Goal: Task Accomplishment & Management: Manage account settings

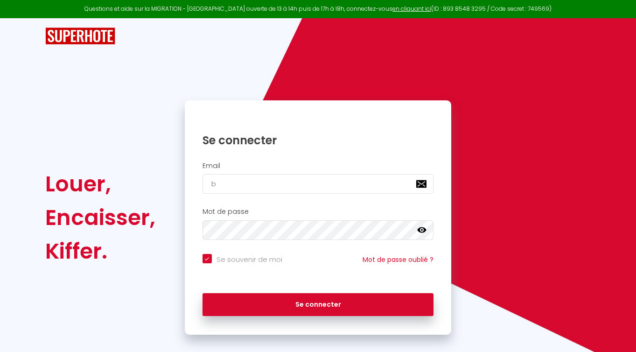
type input "bo"
checkbox input "true"
type input "boo"
checkbox input "true"
type input "bookin"
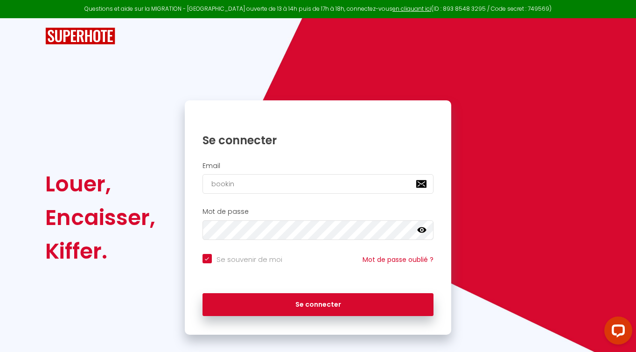
checkbox input "true"
type input "booking"
checkbox input "true"
type input "booking6"
checkbox input "true"
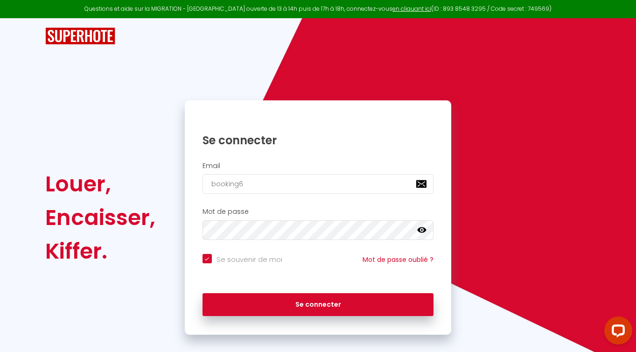
type input "booking60"
checkbox input "true"
type input "booking60@"
checkbox input "true"
type input "booking60@s"
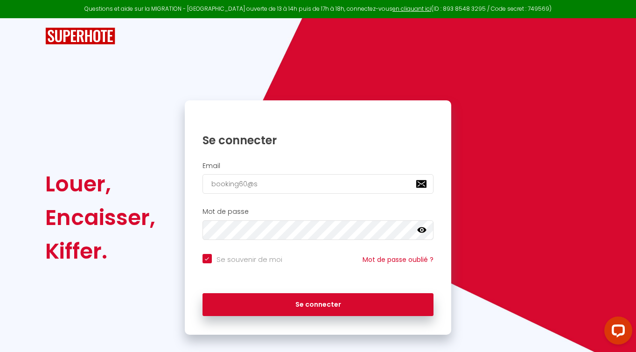
checkbox input "true"
type input "booking60@st"
checkbox input "true"
type input "booking60@stn"
checkbox input "true"
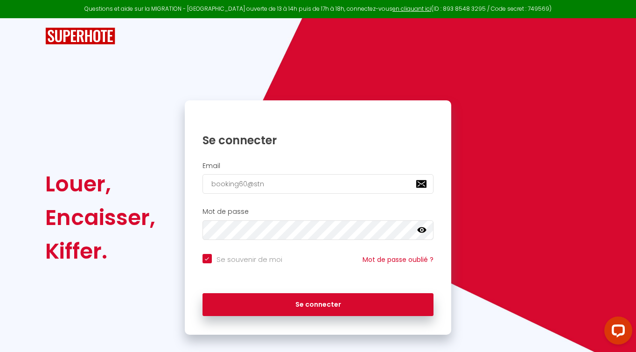
type input "booking60@stna"
checkbox input "true"
type input "booking60@stnah"
checkbox input "true"
type input "booking60@stnaho"
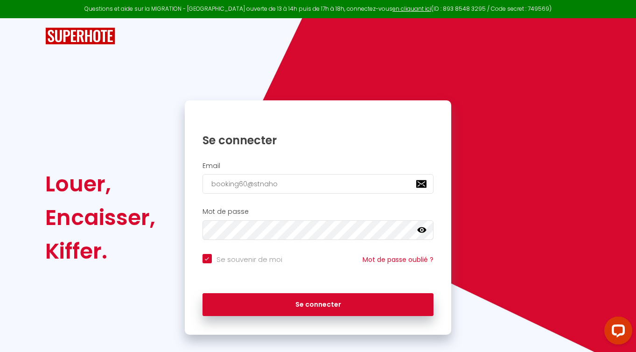
checkbox input "true"
type input "booking60@stnahom"
checkbox input "true"
type input "booking60@stnahome"
checkbox input "true"
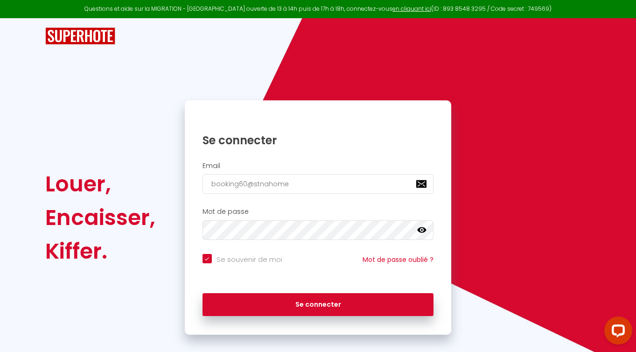
type input "booking60@stnahome."
checkbox input "true"
type input "booking60@stnahome.c"
checkbox input "true"
type input "[EMAIL_ADDRESS][DOMAIN_NAME]"
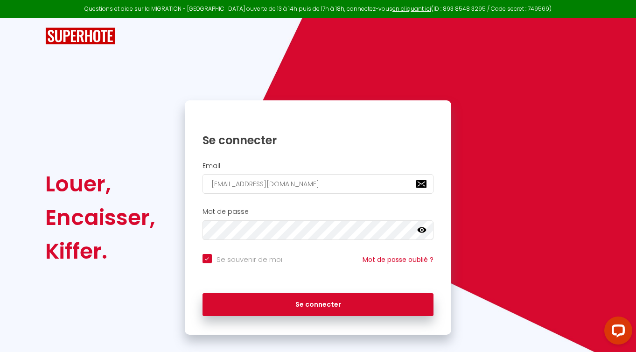
checkbox input "true"
type input "[EMAIL_ADDRESS][DOMAIN_NAME]"
checkbox input "true"
type input "[EMAIL_ADDRESS][DOMAIN_NAME]"
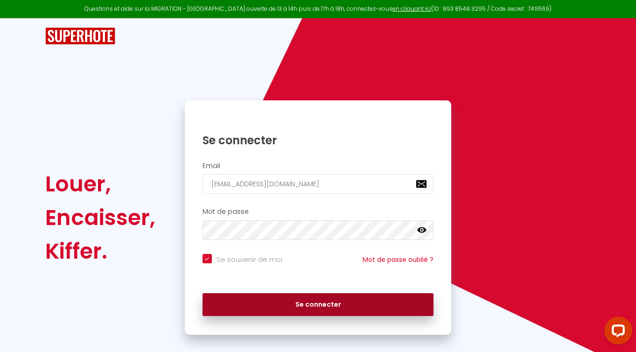
click at [283, 300] on button "Se connecter" at bounding box center [318, 304] width 231 height 23
checkbox input "true"
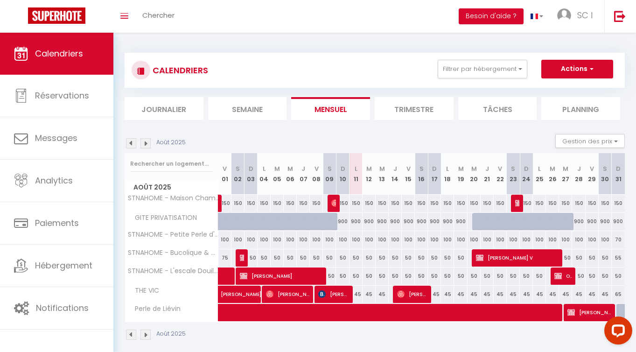
click at [147, 142] on img at bounding box center [145, 143] width 10 height 10
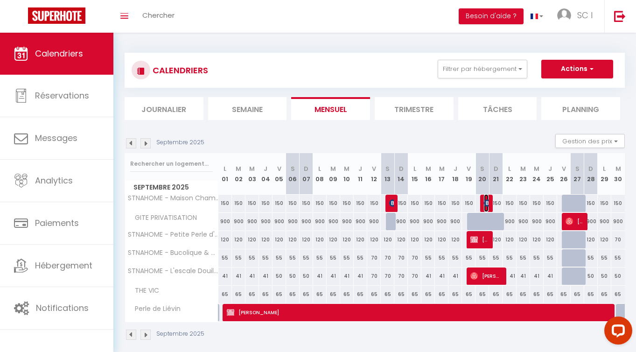
click at [486, 199] on img at bounding box center [487, 202] width 7 height 7
select select "KO"
select select "0"
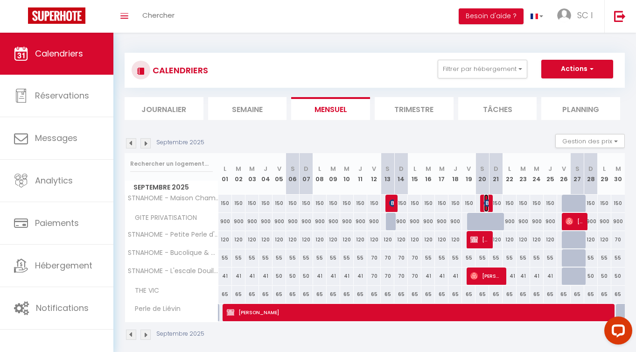
select select "1"
select select
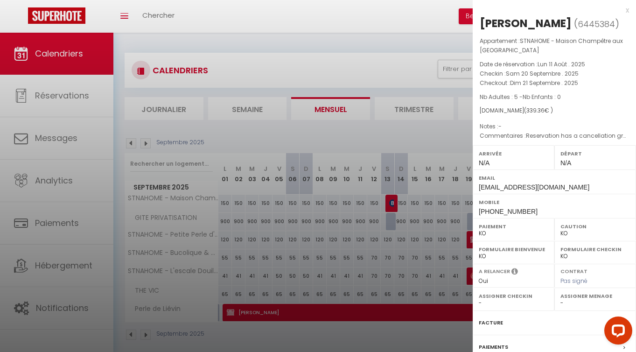
click at [492, 230] on label "Paiement" at bounding box center [514, 226] width 70 height 9
click at [481, 231] on select "OK KO" at bounding box center [514, 233] width 70 height 8
select select "OK"
click at [347, 121] on div at bounding box center [318, 176] width 636 height 352
